Goal: Task Accomplishment & Management: Complete application form

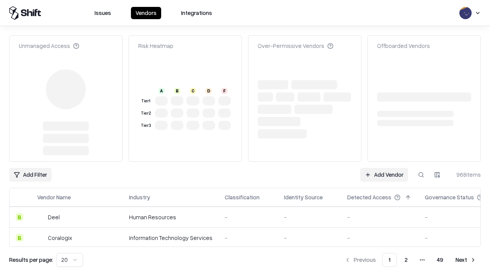
click at [384, 168] on link "Add Vendor" at bounding box center [384, 175] width 48 height 14
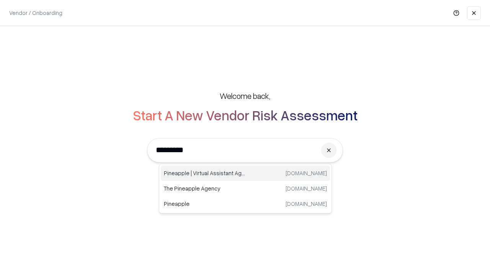
click at [245, 173] on div "Pineapple | Virtual Assistant Agency [DOMAIN_NAME]" at bounding box center [245, 172] width 169 height 15
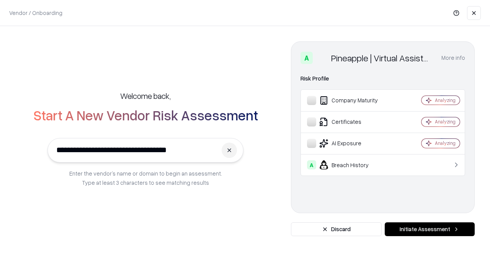
type input "**********"
click at [430, 229] on button "Initiate Assessment" at bounding box center [430, 229] width 90 height 14
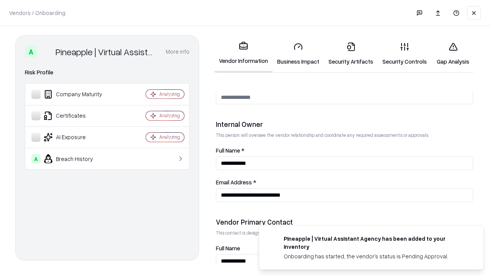
scroll to position [397, 0]
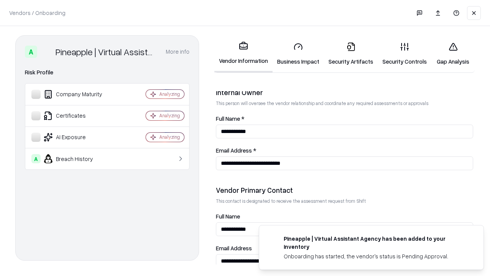
click at [351, 54] on link "Security Artifacts" at bounding box center [351, 54] width 54 height 36
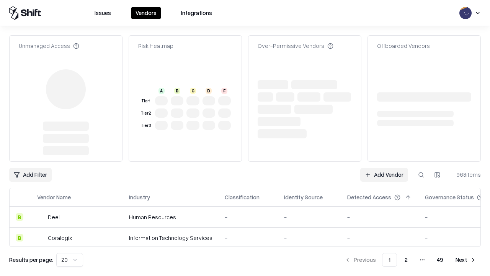
click at [384, 168] on link "Add Vendor" at bounding box center [384, 175] width 48 height 14
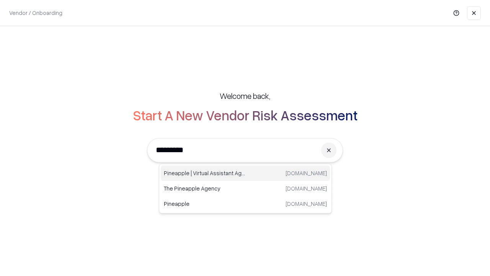
click at [245, 173] on div "Pineapple | Virtual Assistant Agency [DOMAIN_NAME]" at bounding box center [245, 172] width 169 height 15
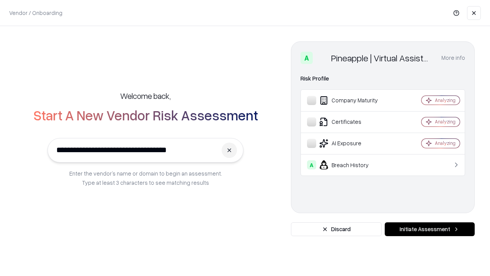
type input "**********"
click at [430, 229] on button "Initiate Assessment" at bounding box center [430, 229] width 90 height 14
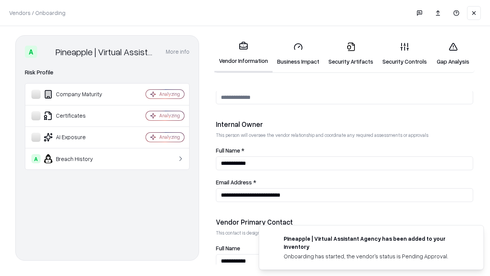
scroll to position [397, 0]
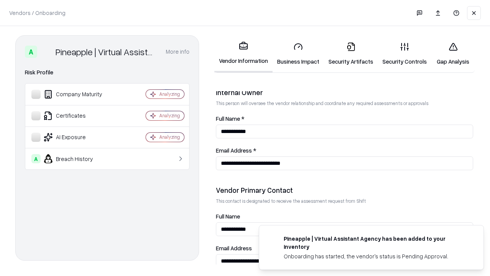
click at [453, 54] on link "Gap Analysis" at bounding box center [453, 54] width 43 height 36
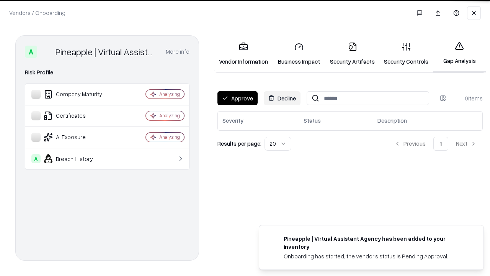
click at [237, 98] on button "Approve" at bounding box center [238, 98] width 40 height 14
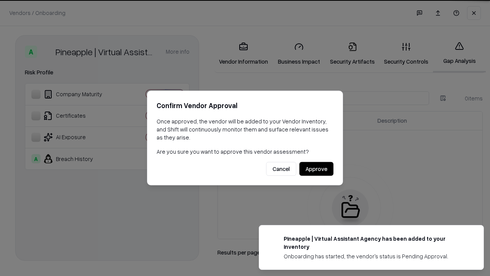
click at [316, 169] on button "Approve" at bounding box center [316, 169] width 34 height 14
